Goal: Task Accomplishment & Management: Manage account settings

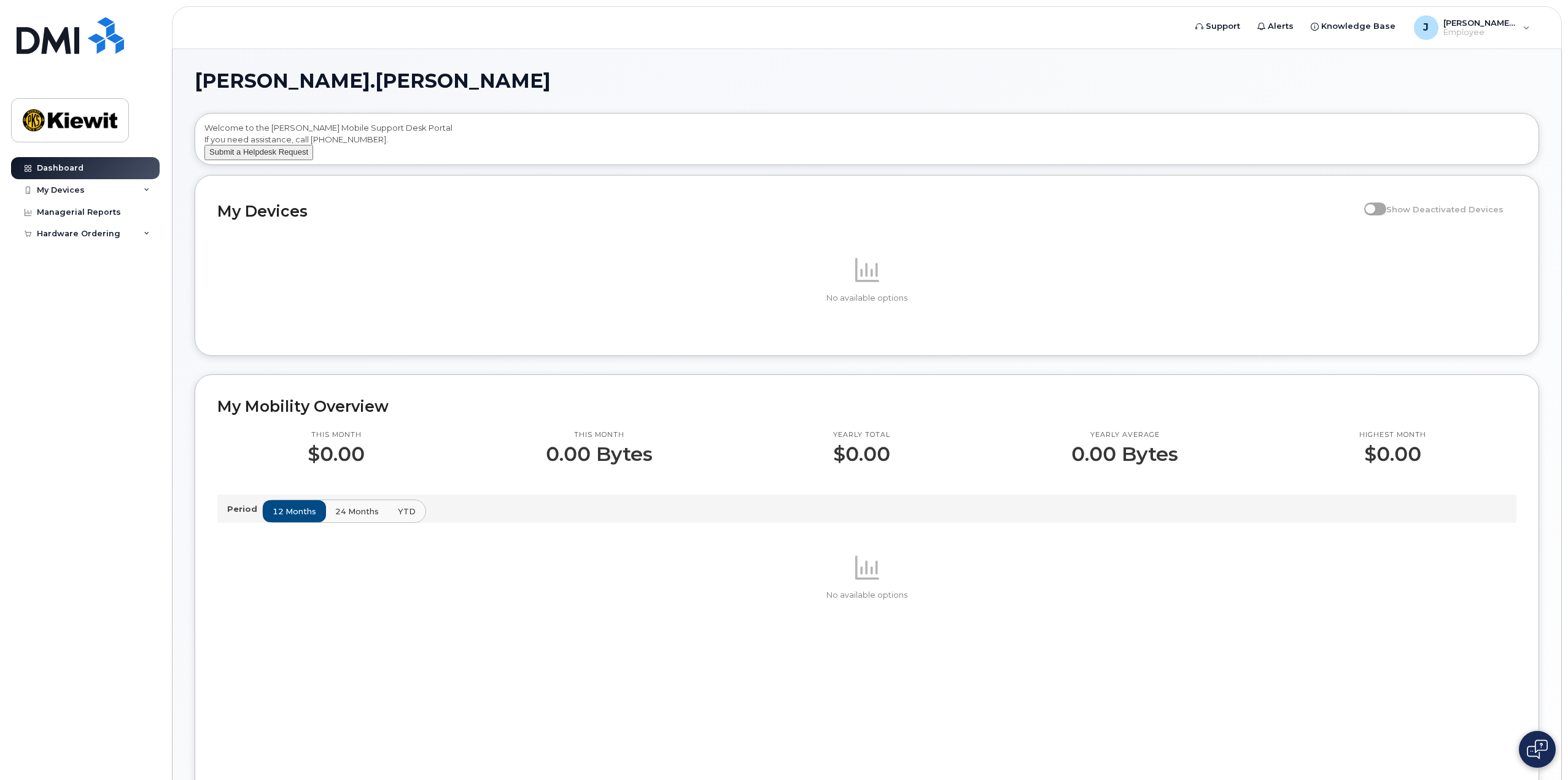
click at [269, 160] on button "Submit a Helpdesk Request" at bounding box center [259, 153] width 109 height 16
click at [141, 238] on div "Hardware Ordering" at bounding box center [85, 234] width 149 height 22
click at [142, 262] on link "New Order" at bounding box center [96, 257] width 127 height 24
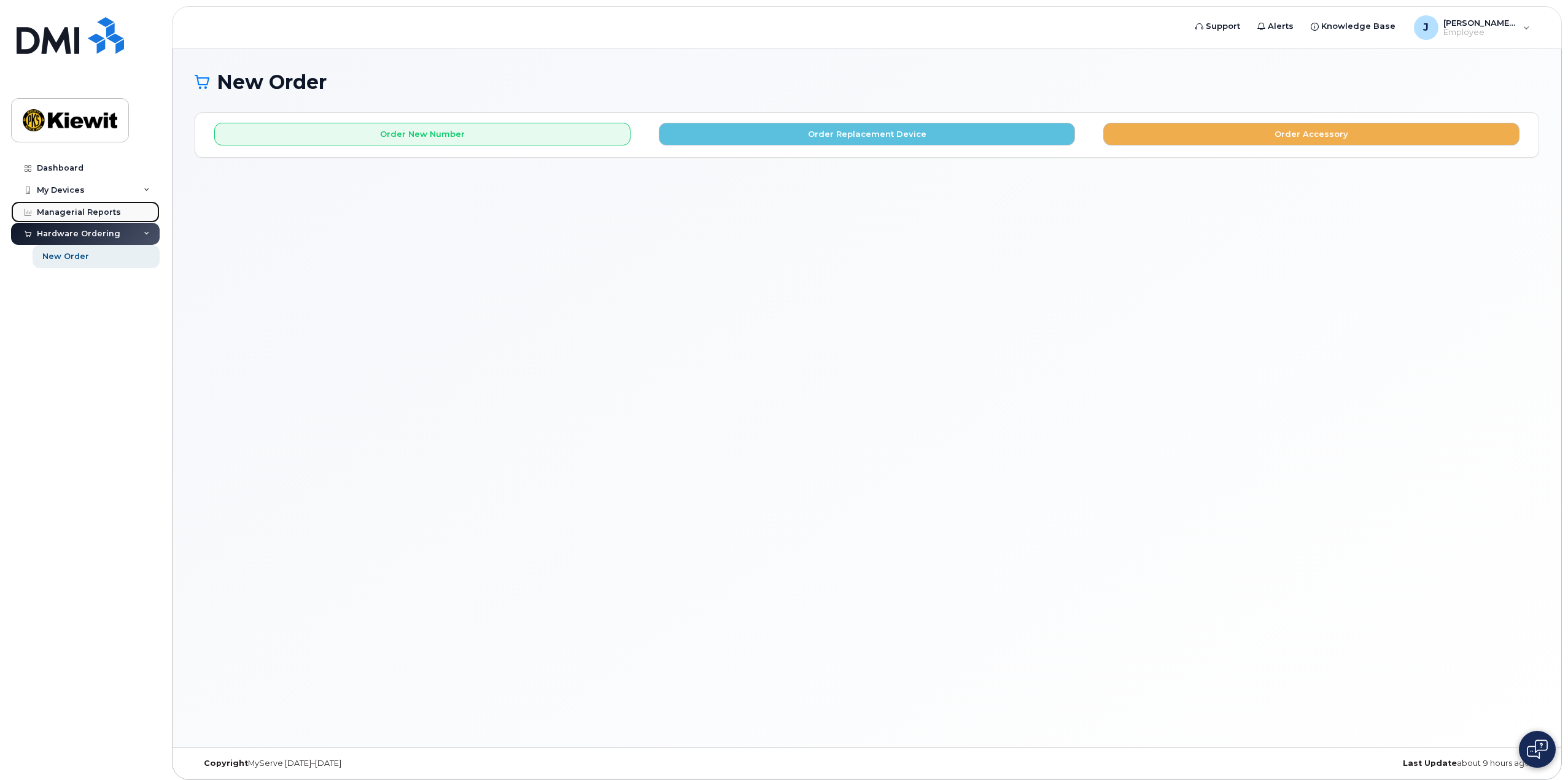
click at [93, 217] on div "Managerial Reports" at bounding box center [79, 212] width 84 height 9
click at [145, 185] on div "My Devices" at bounding box center [85, 190] width 149 height 22
click at [140, 193] on div "My Devices" at bounding box center [85, 190] width 149 height 22
click at [139, 193] on div "My Devices" at bounding box center [85, 190] width 149 height 22
click at [87, 193] on div "My Devices" at bounding box center [85, 190] width 149 height 22
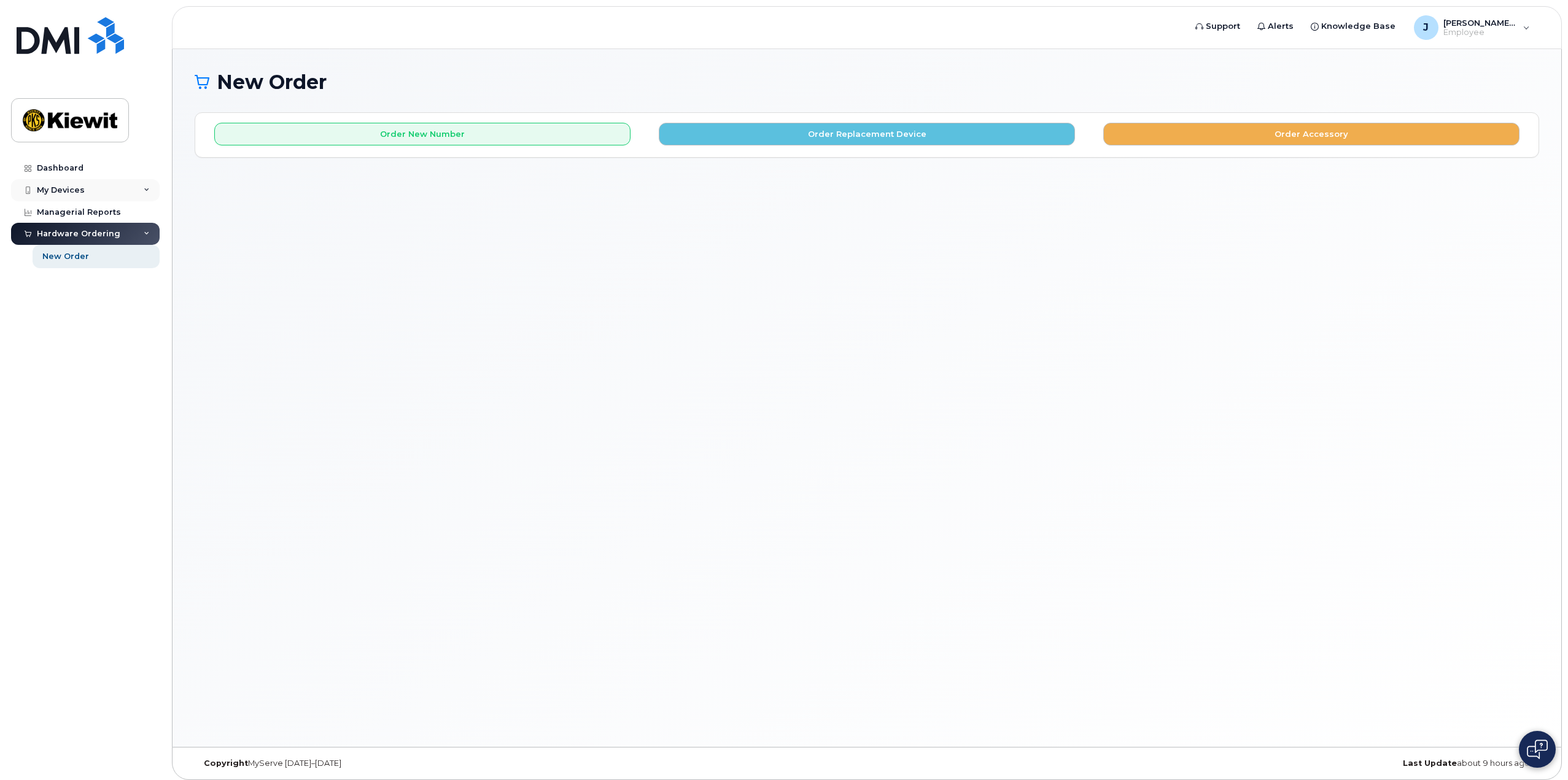
click at [87, 192] on div "My Devices" at bounding box center [85, 190] width 149 height 22
click at [84, 210] on div "Add Device" at bounding box center [67, 213] width 49 height 11
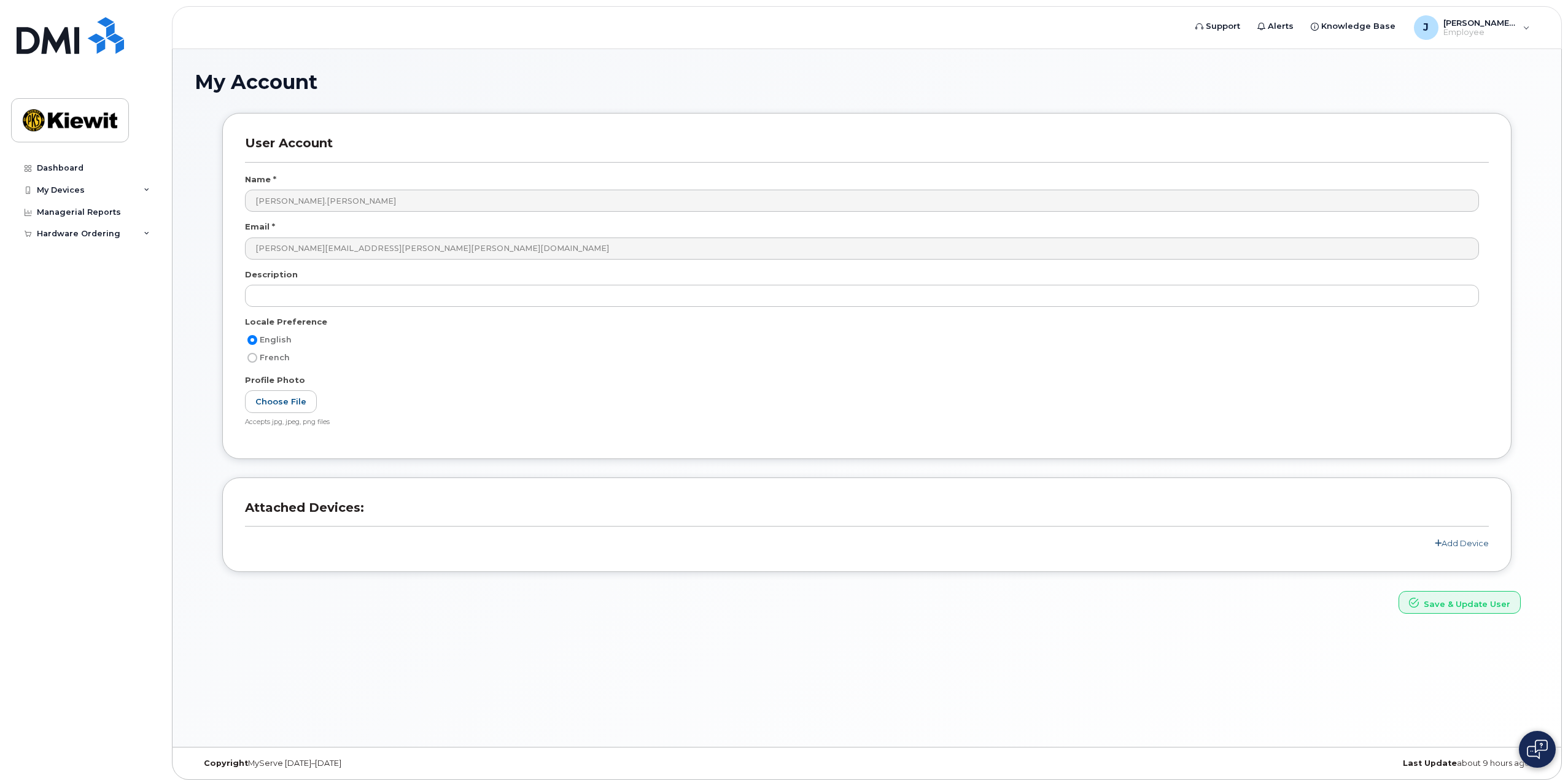
click at [1451, 539] on link "Add Device" at bounding box center [1462, 543] width 54 height 9
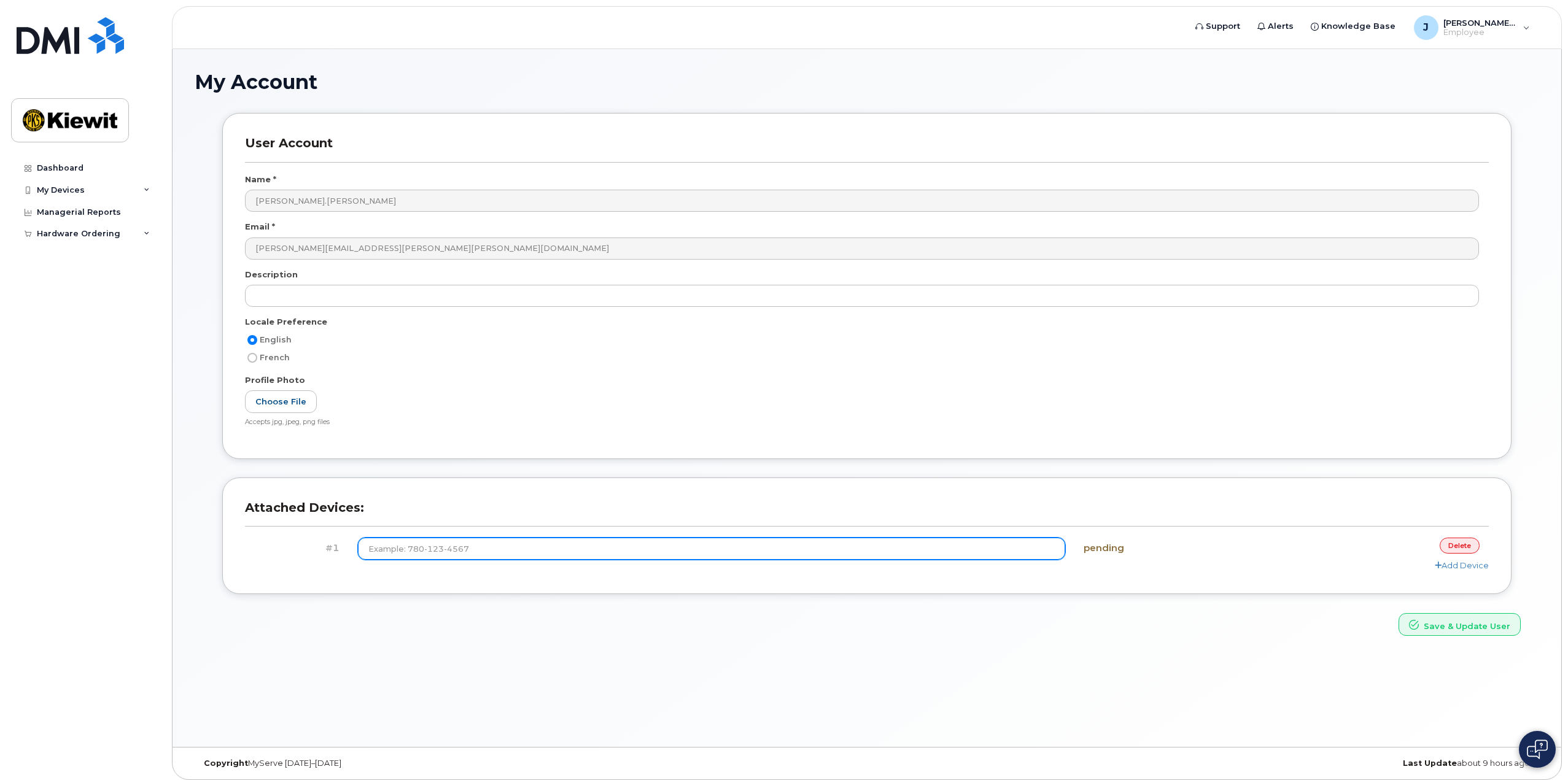
click at [767, 544] on input at bounding box center [711, 549] width 707 height 22
type input "(629) 214-5242"
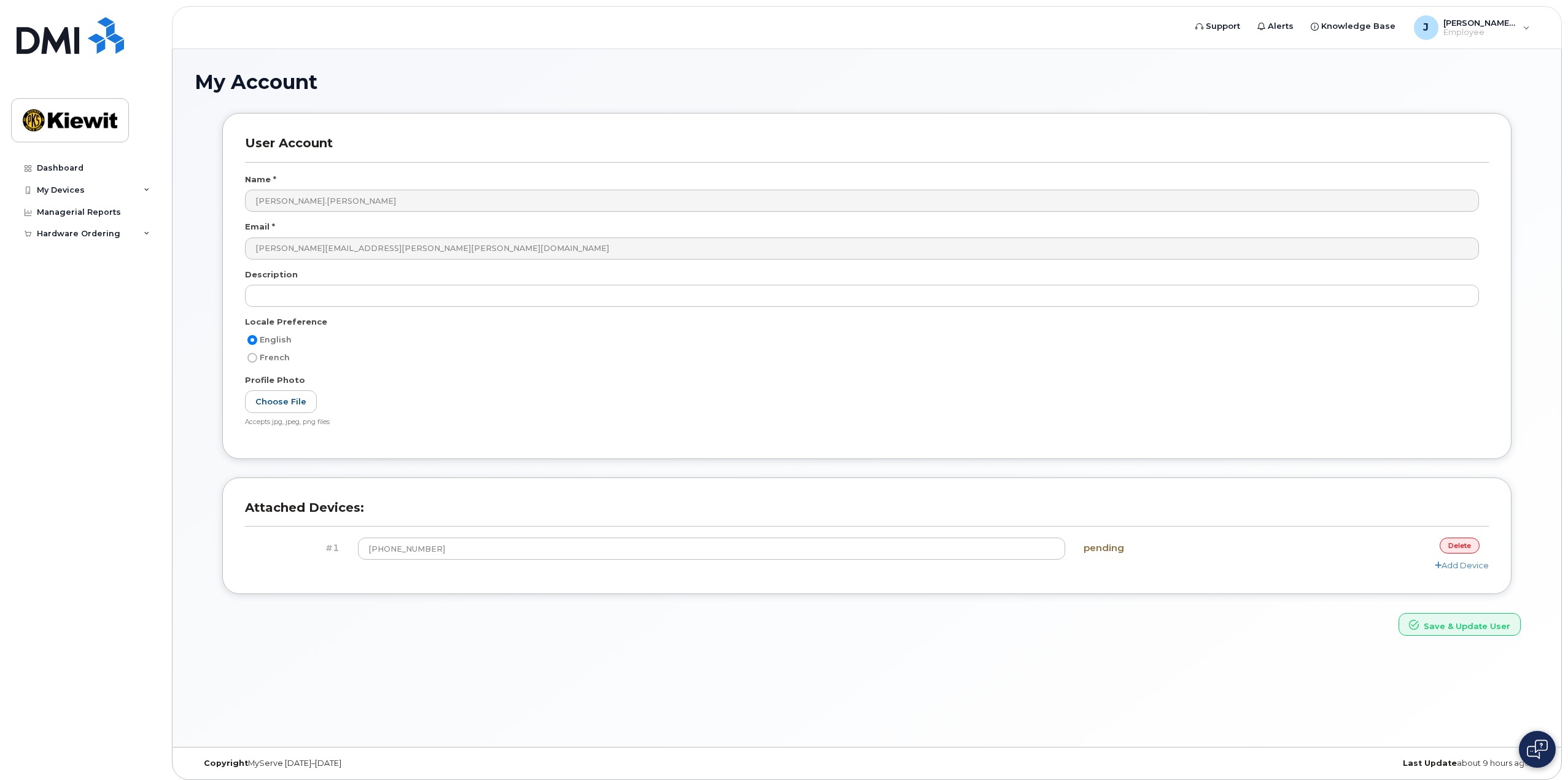
click at [622, 506] on h3 "Attached Devices:" at bounding box center [867, 513] width 1244 height 27
click at [639, 470] on div "User Account Name * Jacob.Nielsen Email * jacob.nielsen@kiewit.com Description …" at bounding box center [867, 296] width 1308 height 365
click at [1468, 626] on button "Save & Update User" at bounding box center [1459, 624] width 122 height 23
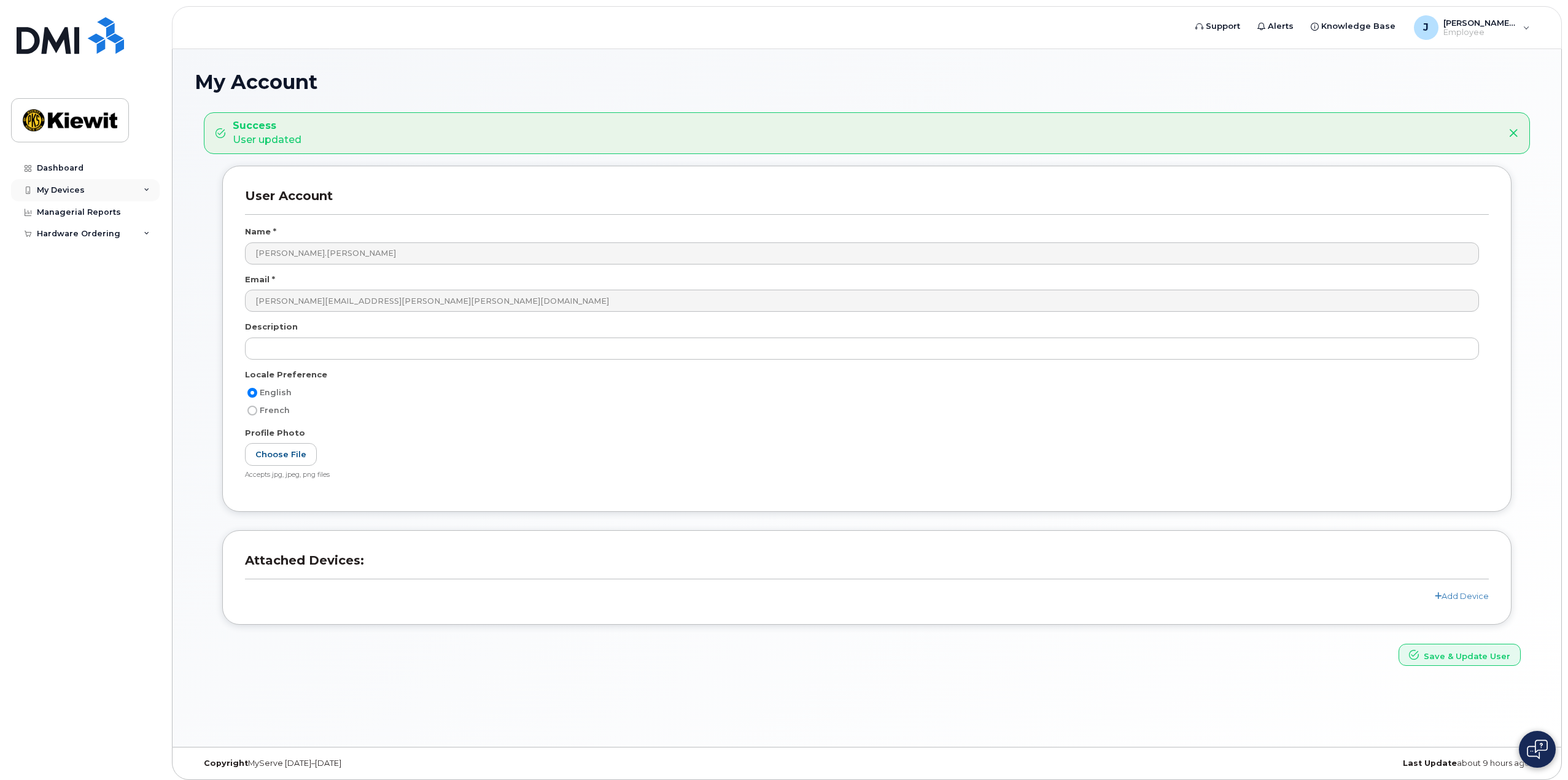
click at [92, 190] on div "My Devices" at bounding box center [85, 190] width 149 height 22
click at [94, 214] on link "Add Device" at bounding box center [96, 213] width 127 height 24
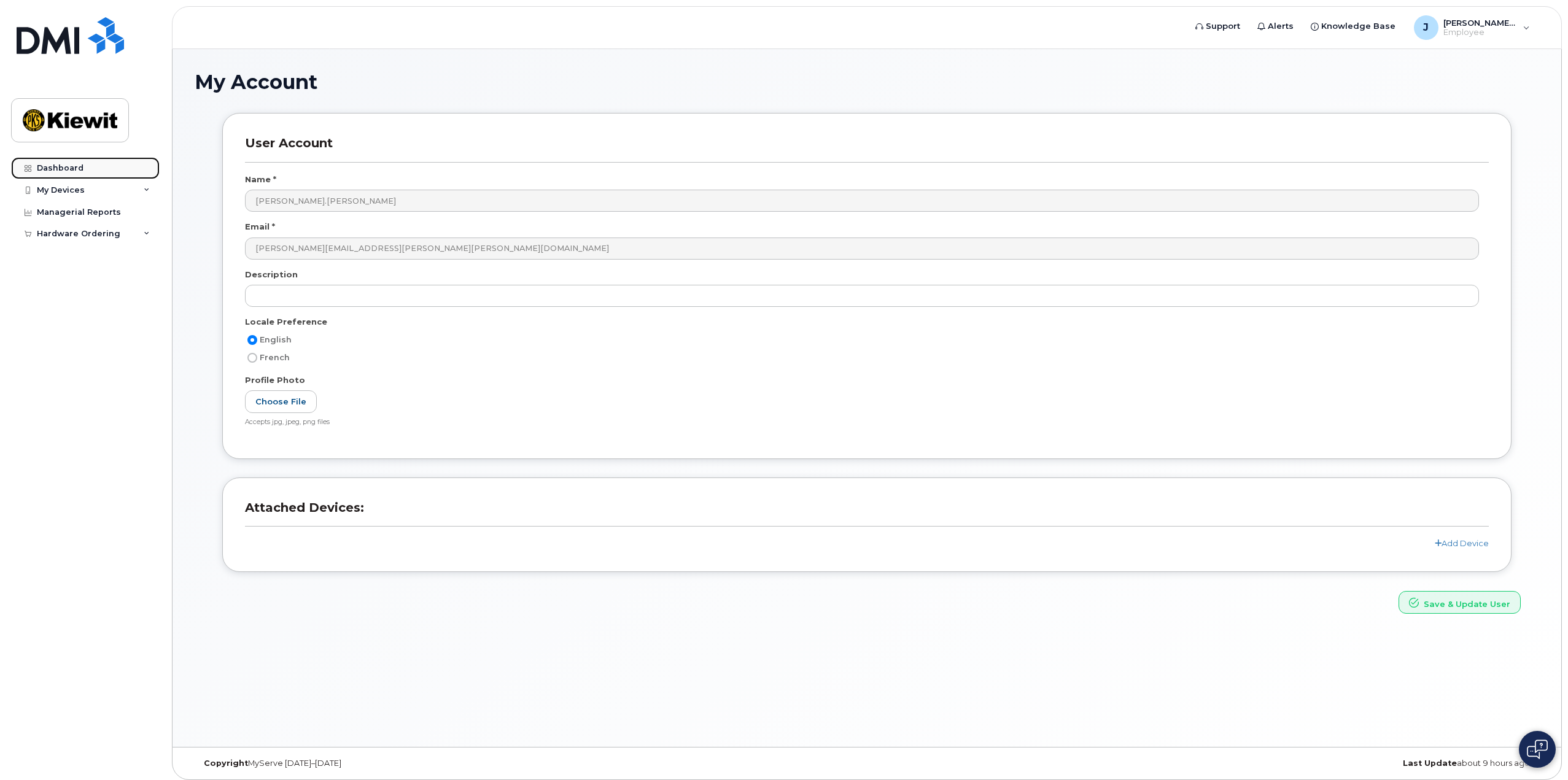
click at [92, 170] on link "Dashboard" at bounding box center [85, 168] width 149 height 22
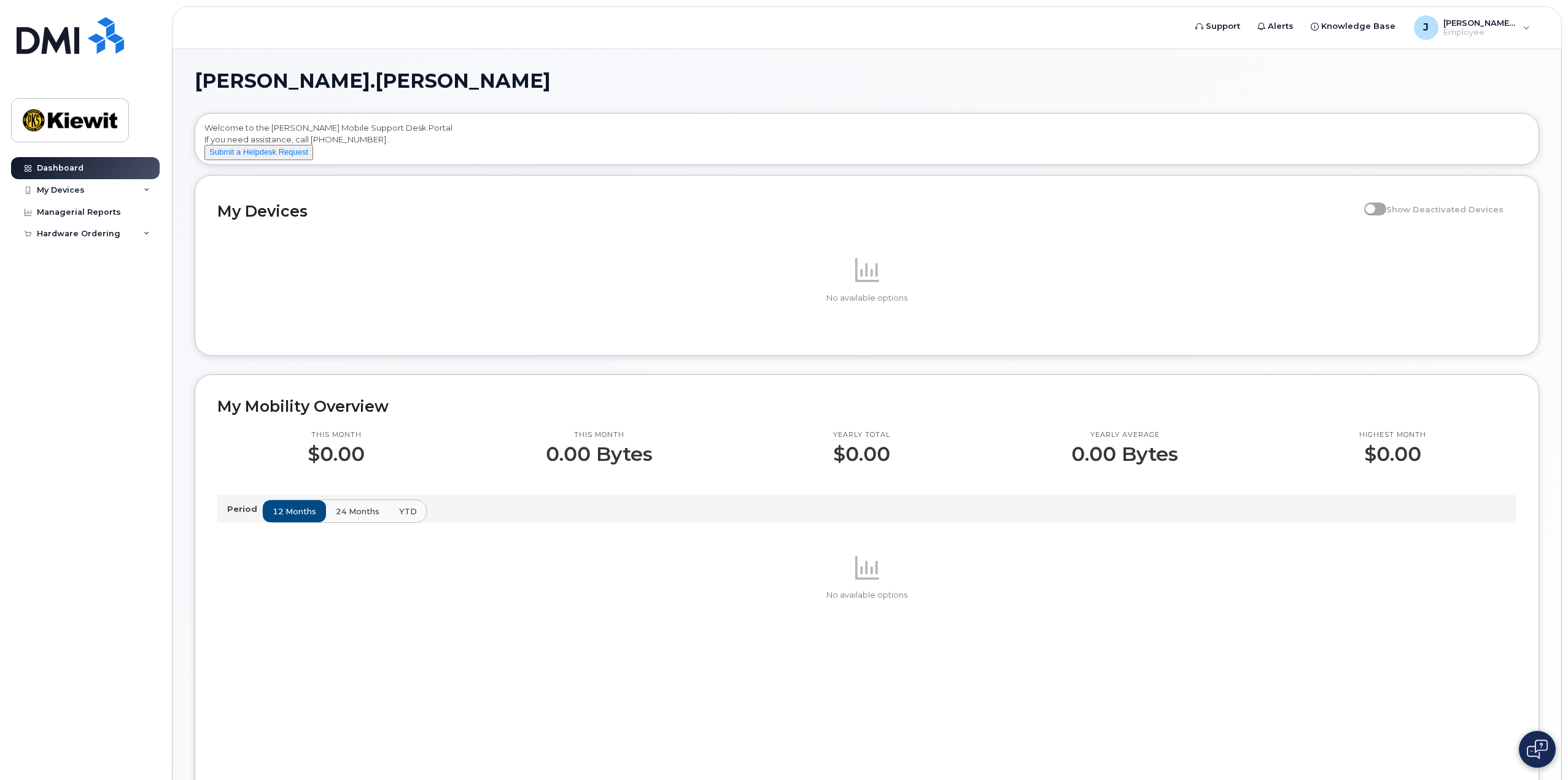
click at [359, 513] on button "24 months" at bounding box center [358, 511] width 64 height 22
click at [393, 517] on button "YTD" at bounding box center [407, 511] width 39 height 22
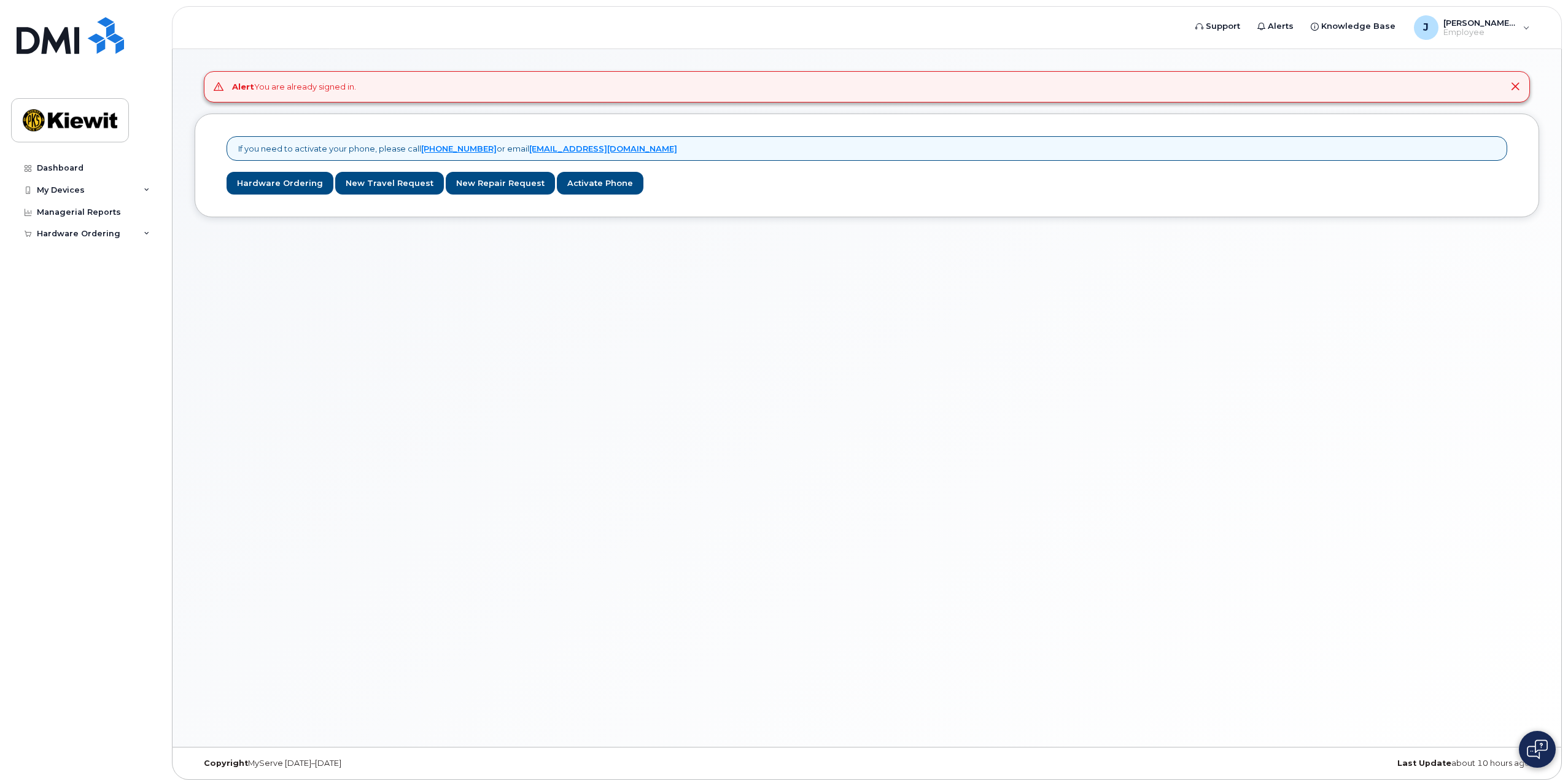
click at [272, 98] on div "Alert You are already signed in." at bounding box center [867, 87] width 1327 height 31
click at [1517, 21] on span "[PERSON_NAME].[PERSON_NAME]" at bounding box center [1481, 23] width 74 height 9
click at [363, 304] on div "Alert You are already signed in. If you need to activate your phone, please cal…" at bounding box center [867, 398] width 1389 height 698
click at [137, 190] on div "My Devices" at bounding box center [85, 190] width 149 height 22
click at [138, 190] on div "My Devices" at bounding box center [85, 190] width 149 height 22
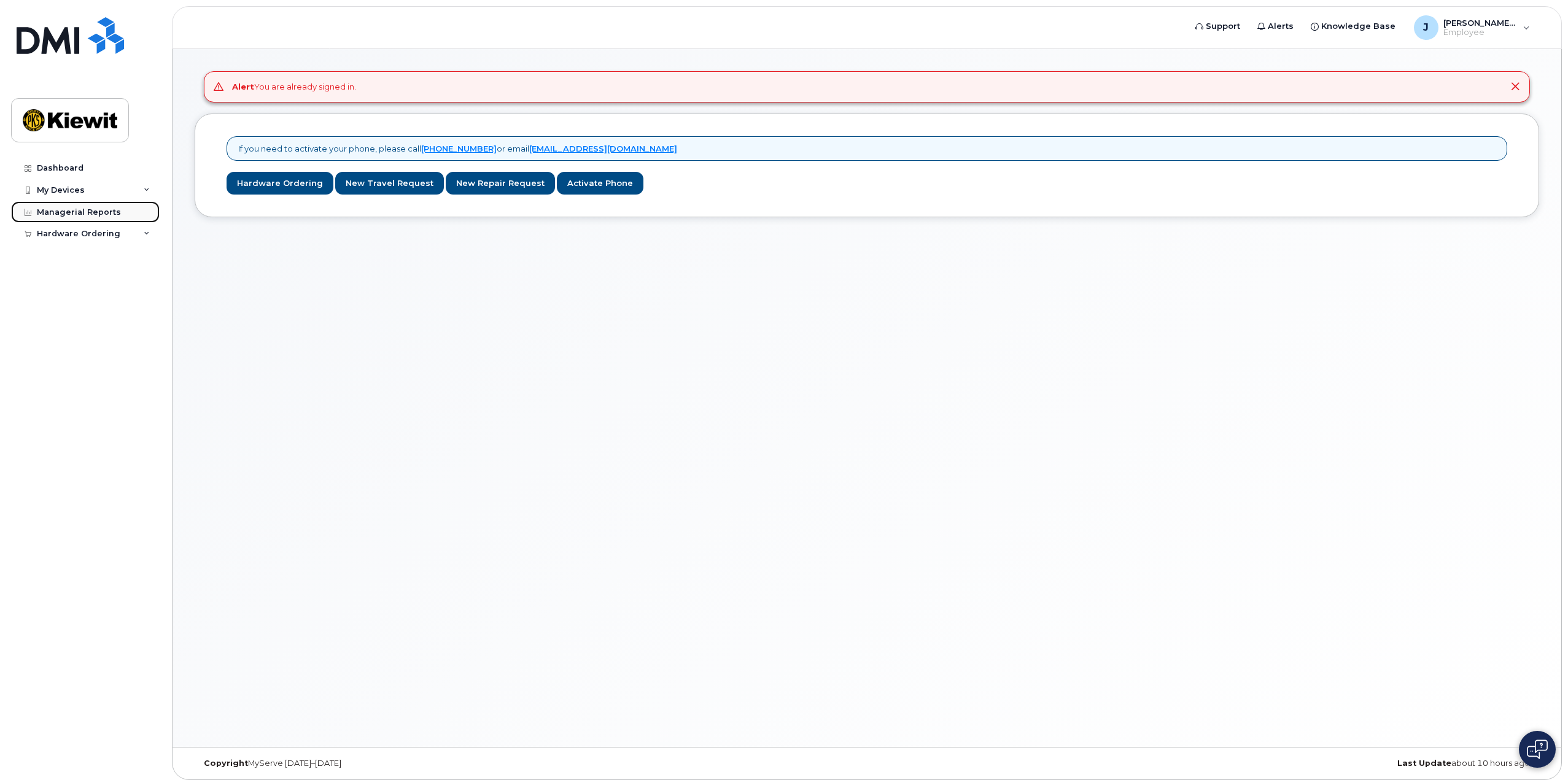
click at [147, 215] on link "Managerial Reports" at bounding box center [85, 212] width 149 height 22
